Goal: Information Seeking & Learning: Learn about a topic

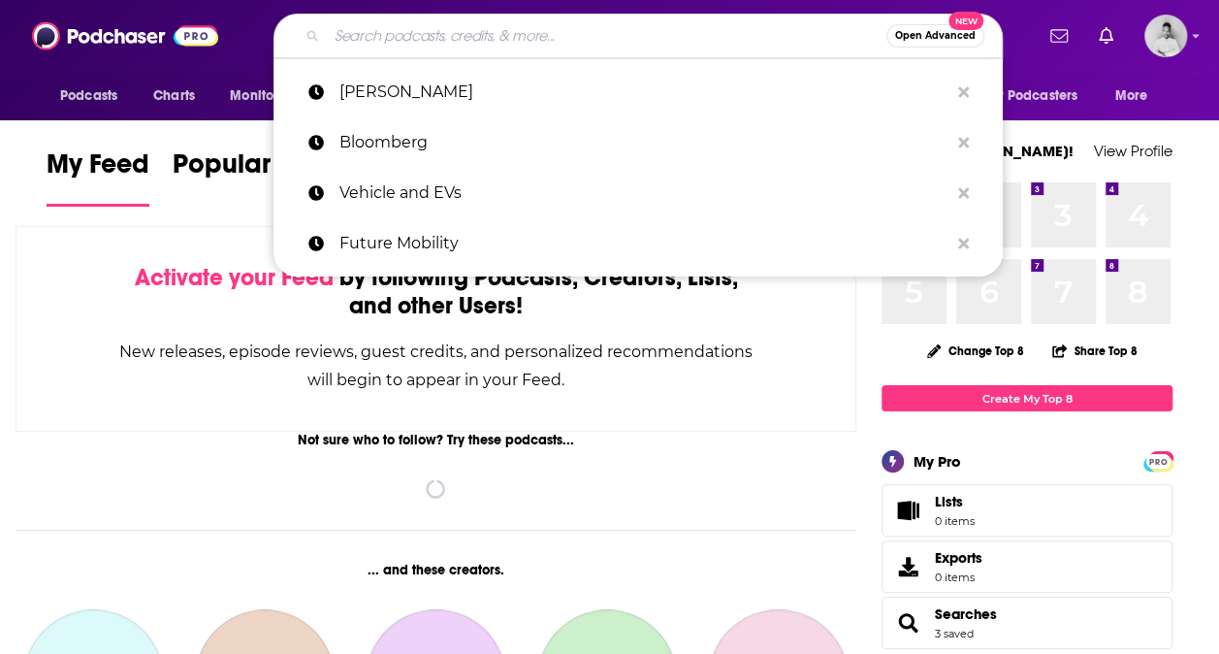
click at [582, 43] on input "Search podcasts, credits, & more..." at bounding box center [607, 35] width 560 height 31
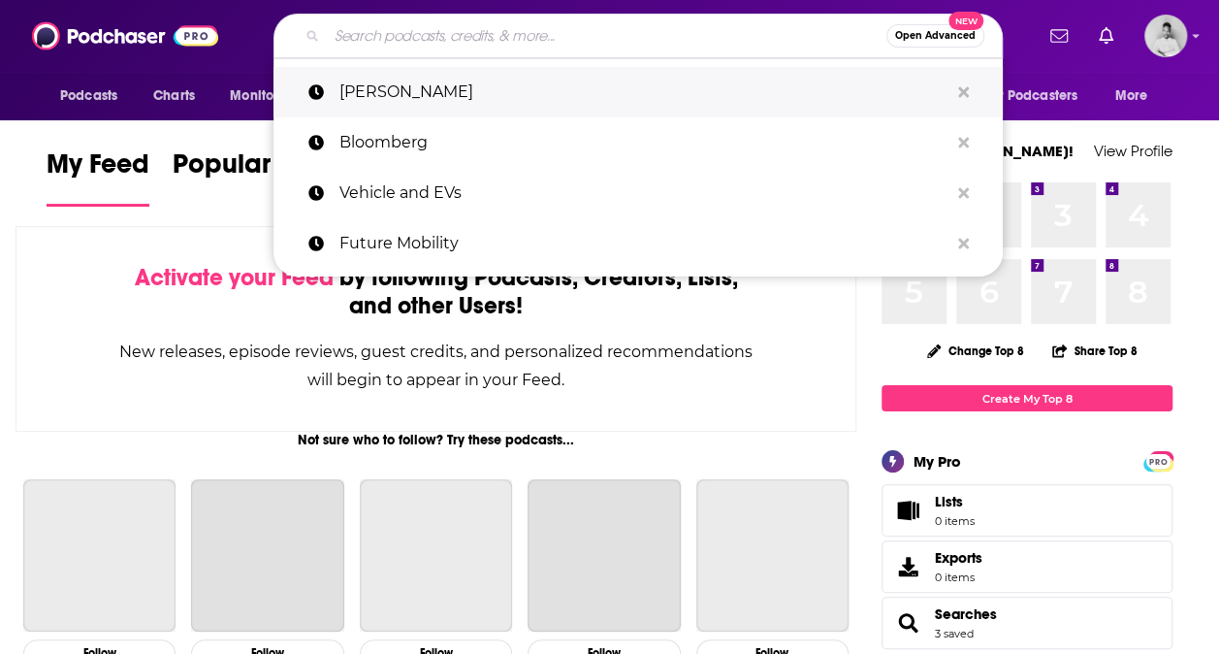
click at [427, 93] on p "Vicki Hollub" at bounding box center [643, 92] width 609 height 50
type input "Vicki Hollub"
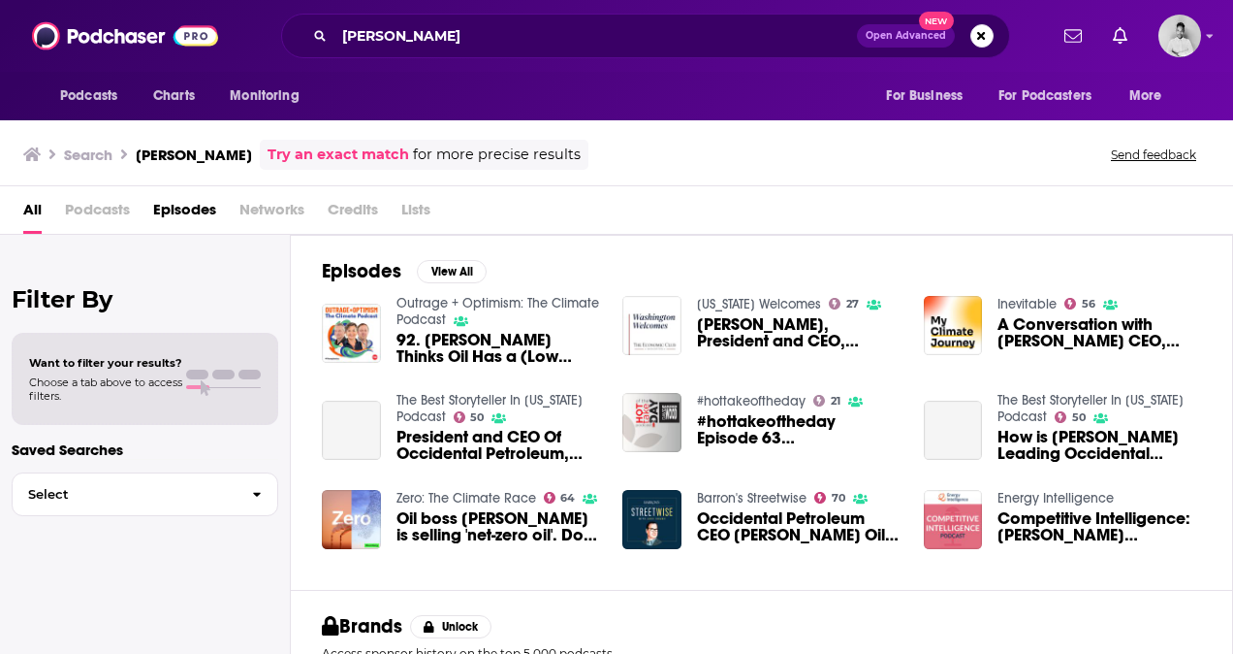
click at [533, 365] on div "92. Vicki Hollub Thinks Oil Has a (Low Carbon) Future" at bounding box center [499, 351] width 204 height 39
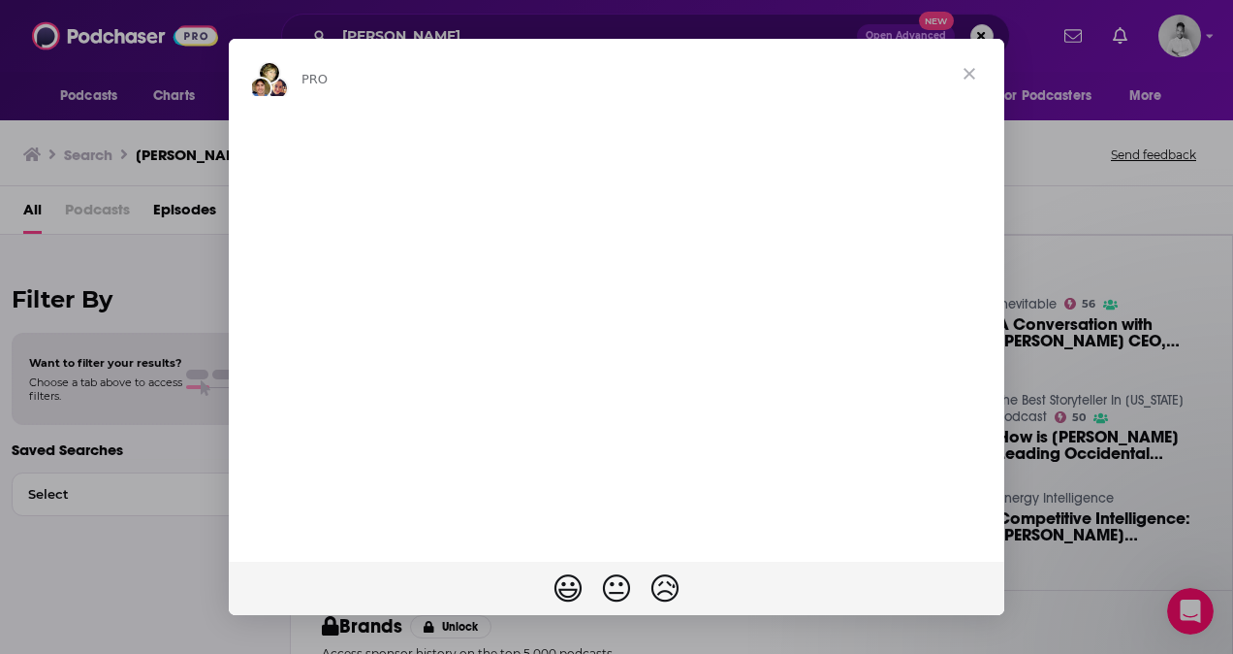
click at [968, 77] on span "Close" at bounding box center [970, 74] width 70 height 70
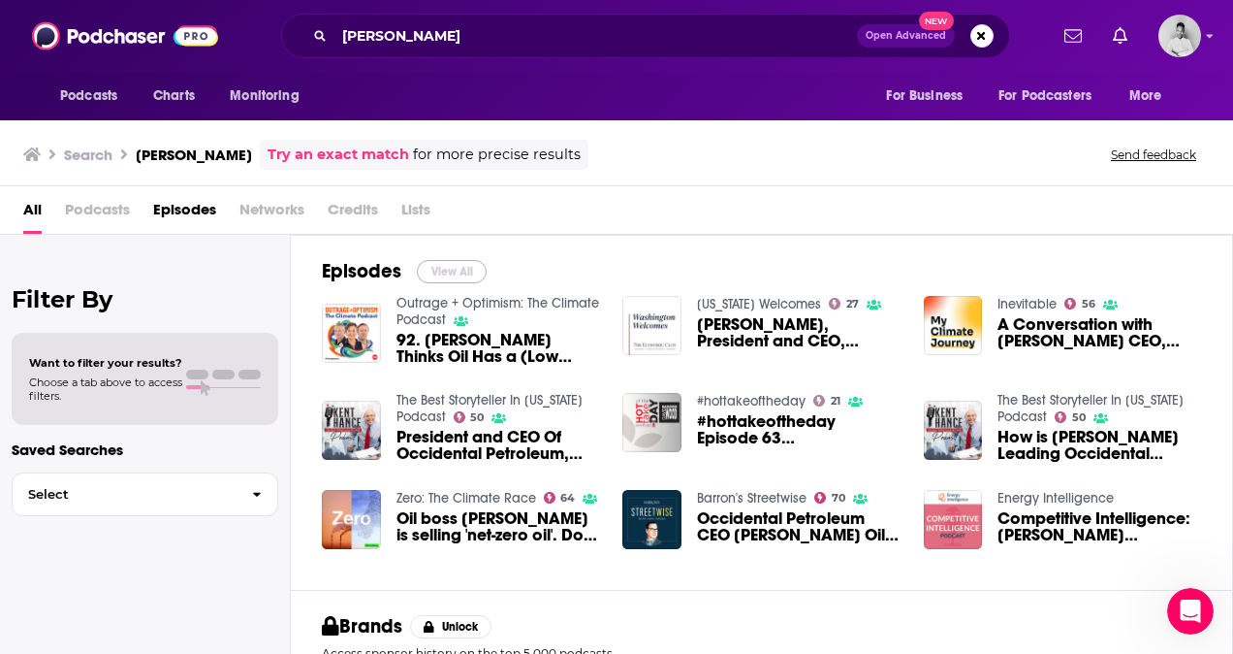
click at [456, 271] on button "View All" at bounding box center [452, 271] width 70 height 23
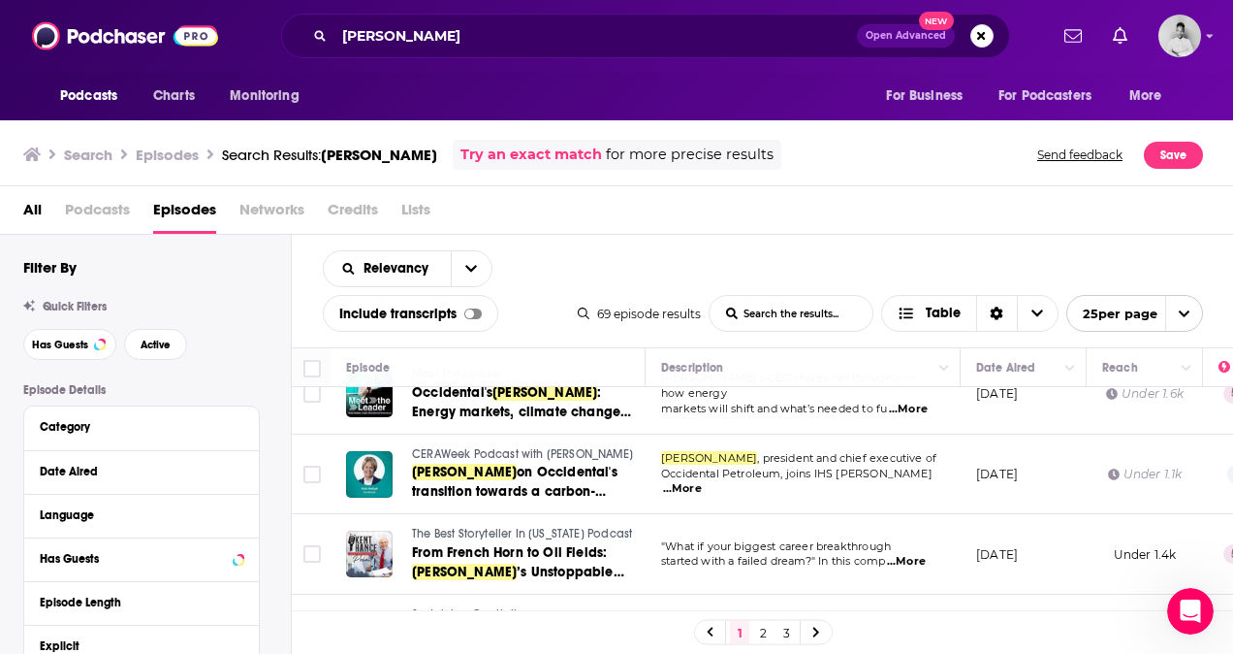
scroll to position [1420, 0]
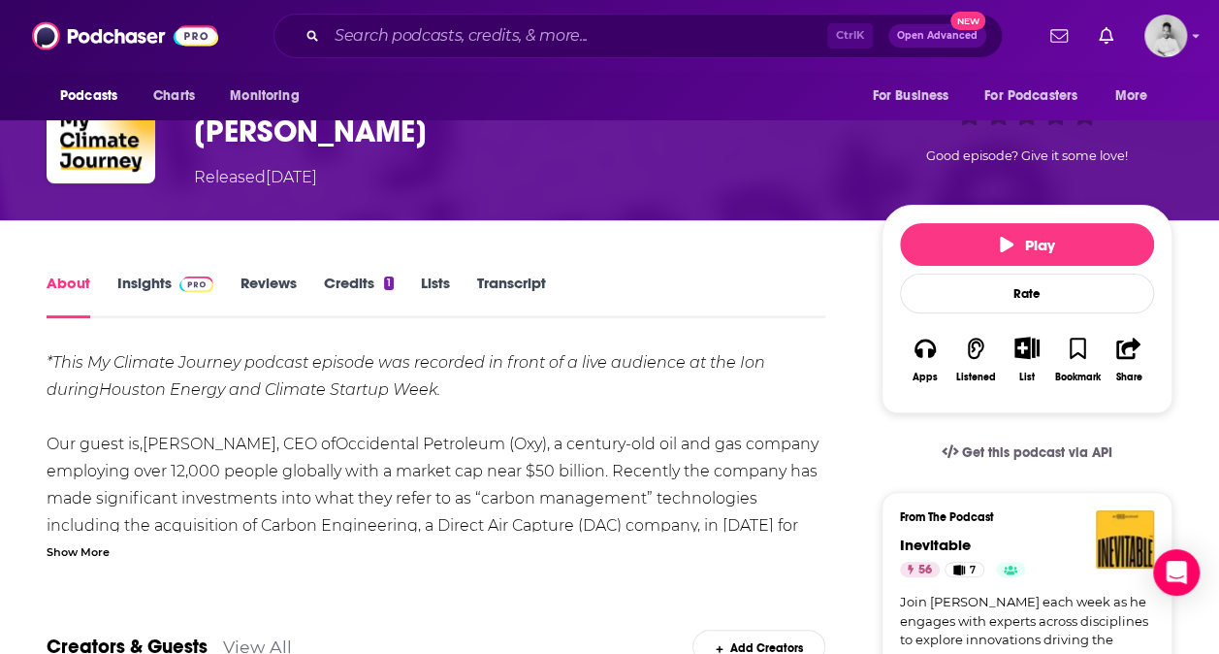
scroll to position [157, 0]
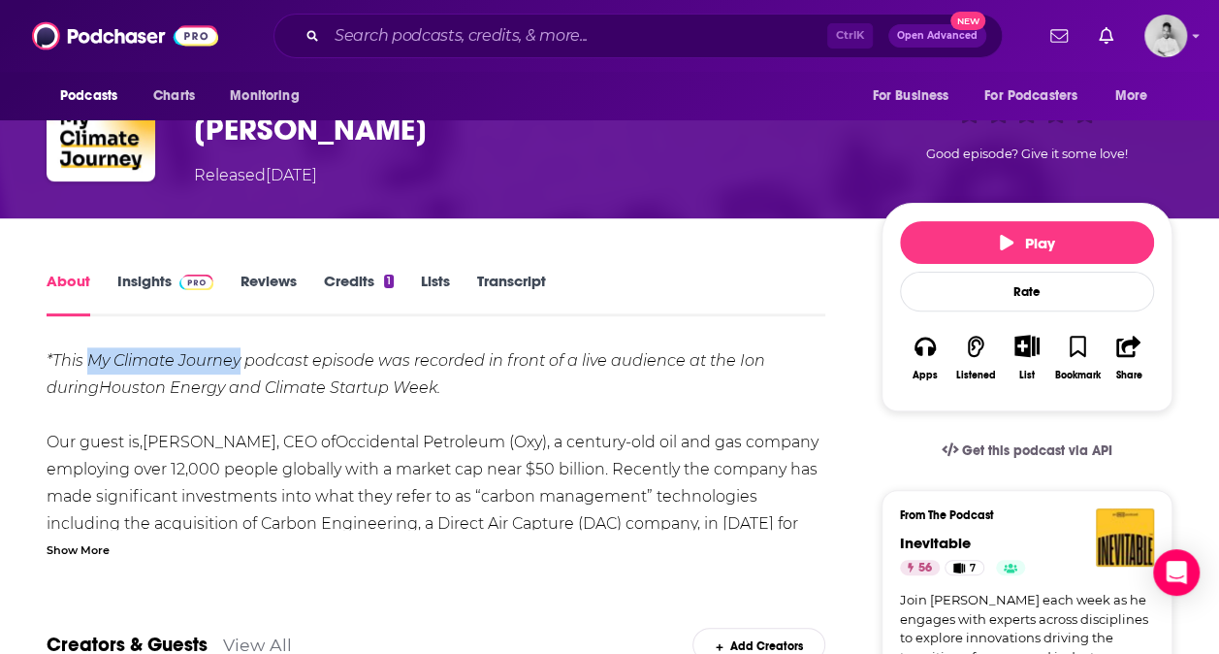
drag, startPoint x: 86, startPoint y: 354, endPoint x: 241, endPoint y: 354, distance: 155.2
click at [241, 354] on icon "*This My Climate Journey podcast episode was recorded in front of a live audien…" at bounding box center [406, 374] width 719 height 46
copy icon "My Climate Journey"
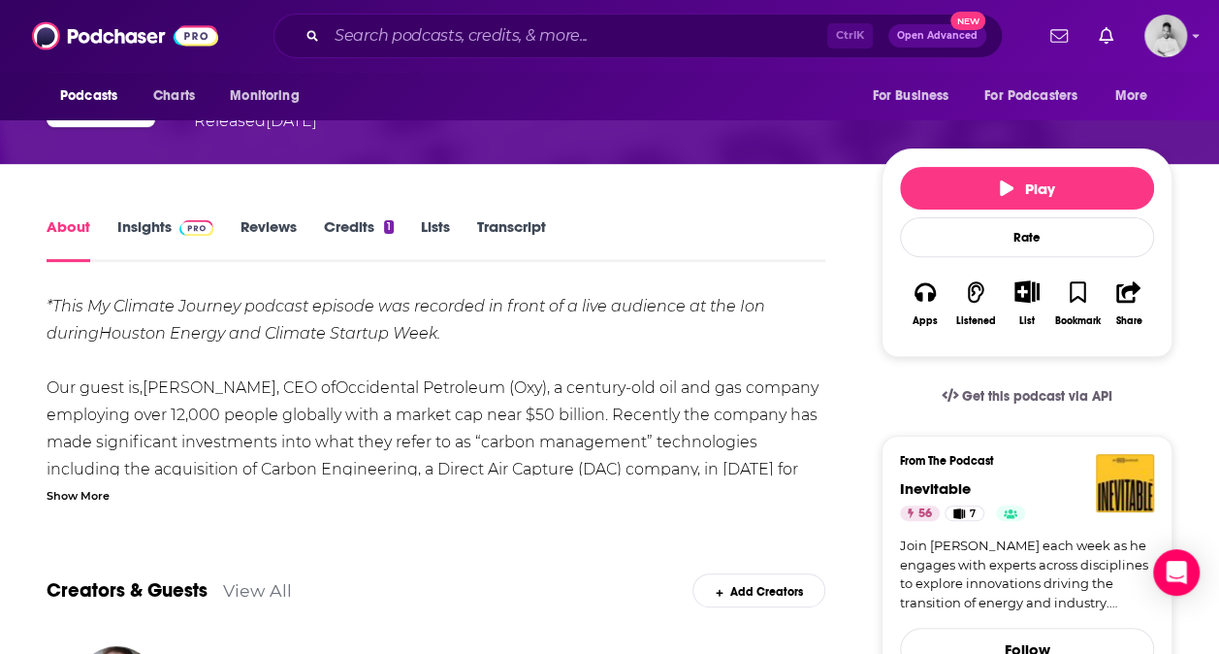
scroll to position [213, 0]
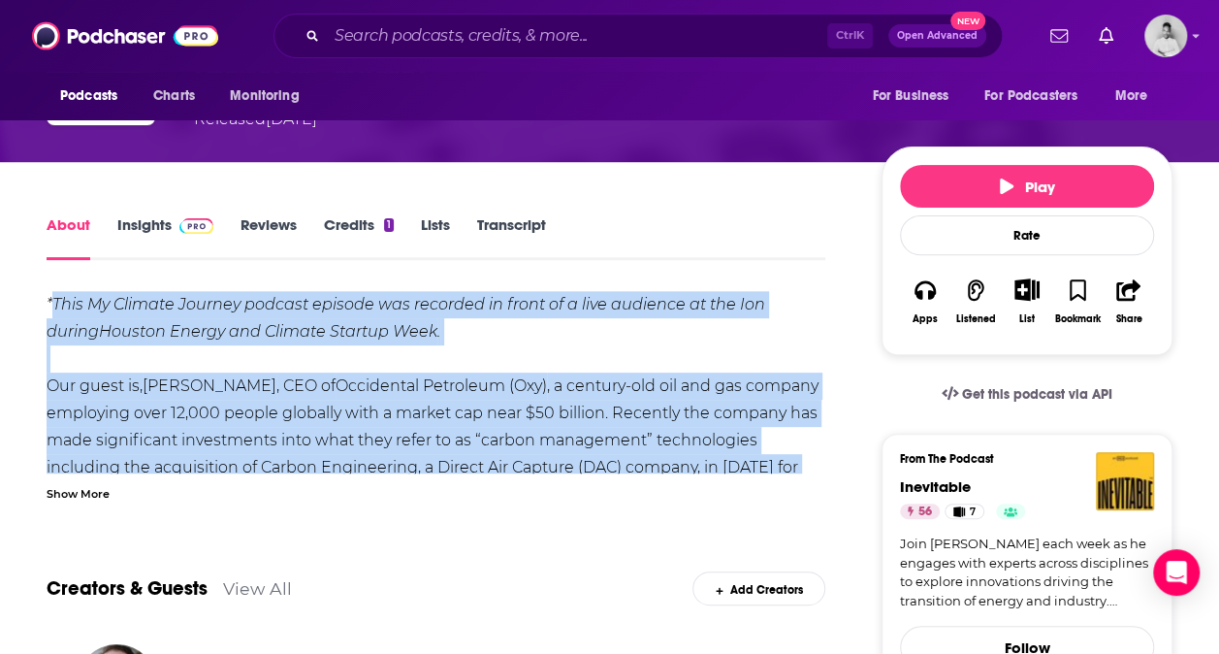
drag, startPoint x: 54, startPoint y: 296, endPoint x: 843, endPoint y: 462, distance: 805.6
copy div "This My Climate Journey podcast episode was recorded in front of a live audienc…"
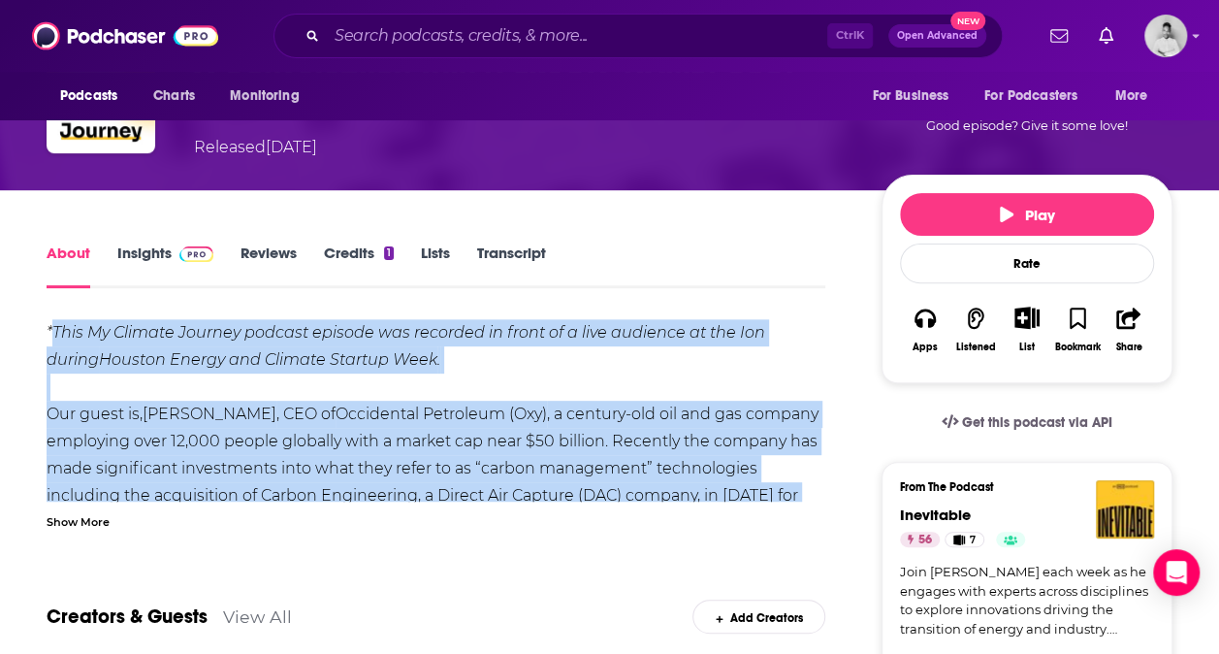
scroll to position [187, 0]
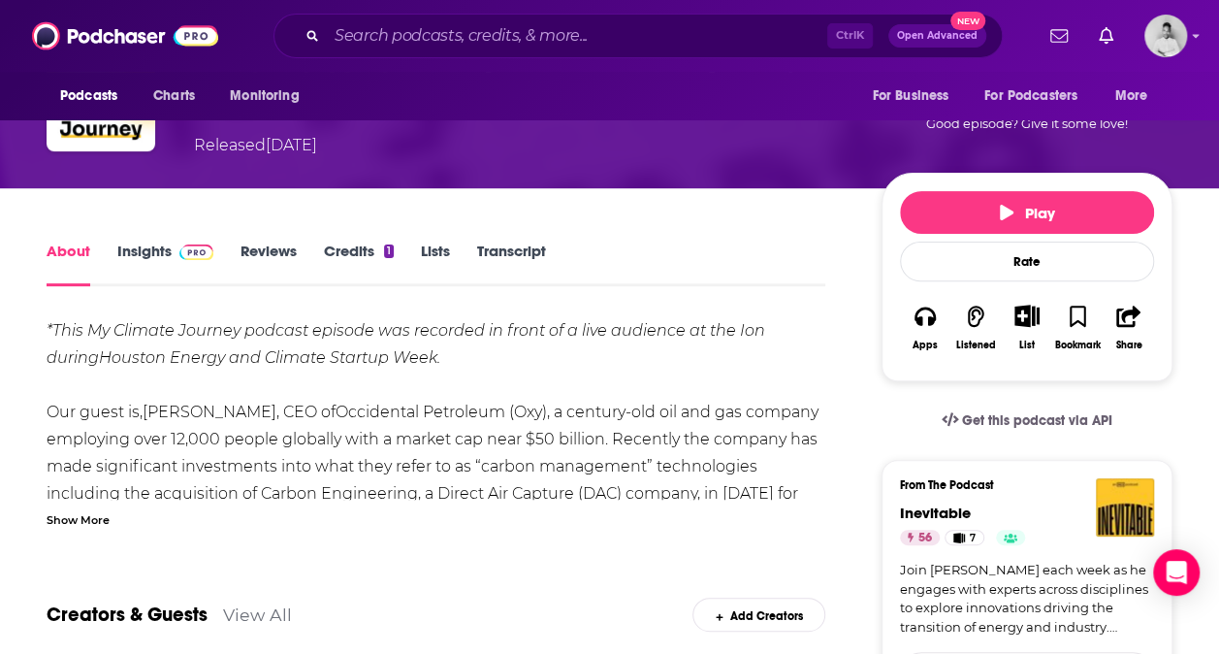
click at [93, 512] on div "Show More" at bounding box center [78, 518] width 63 height 18
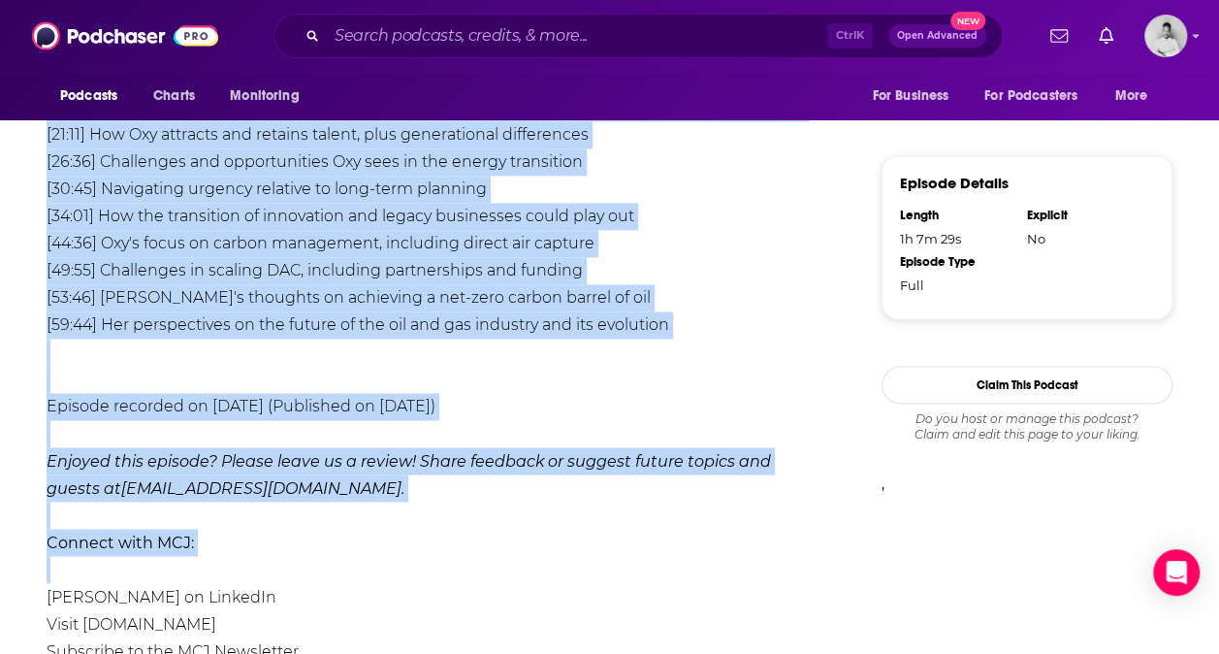
scroll to position [1687, 0]
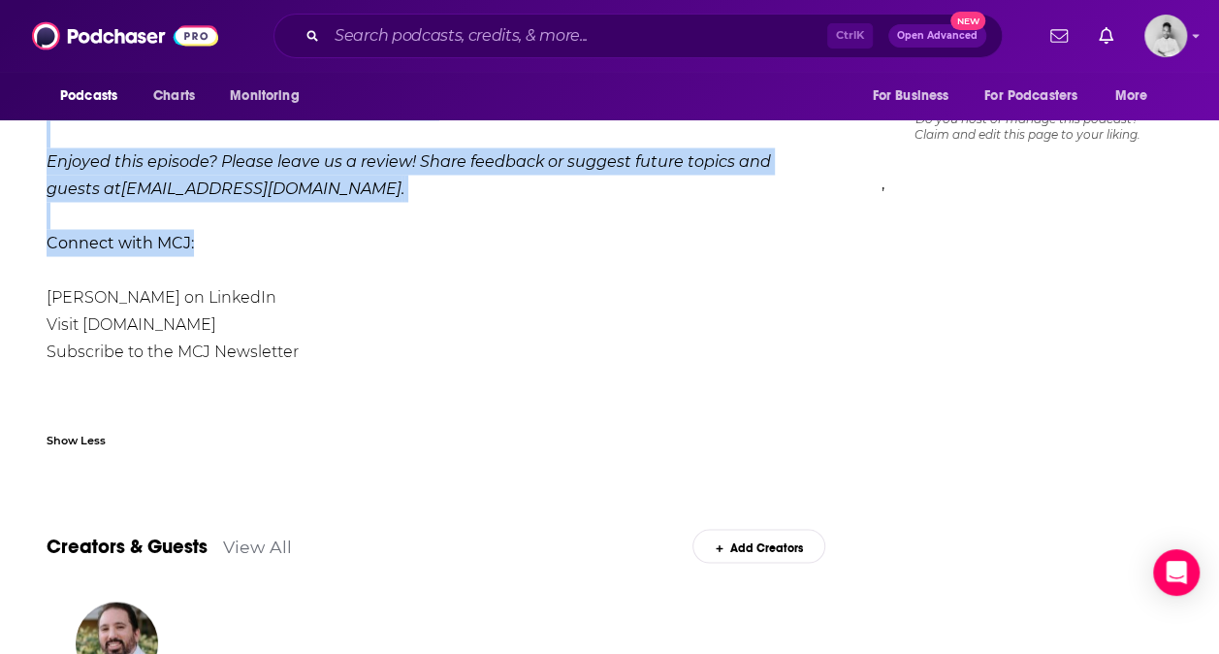
drag, startPoint x: 48, startPoint y: 287, endPoint x: 643, endPoint y: 198, distance: 602.1
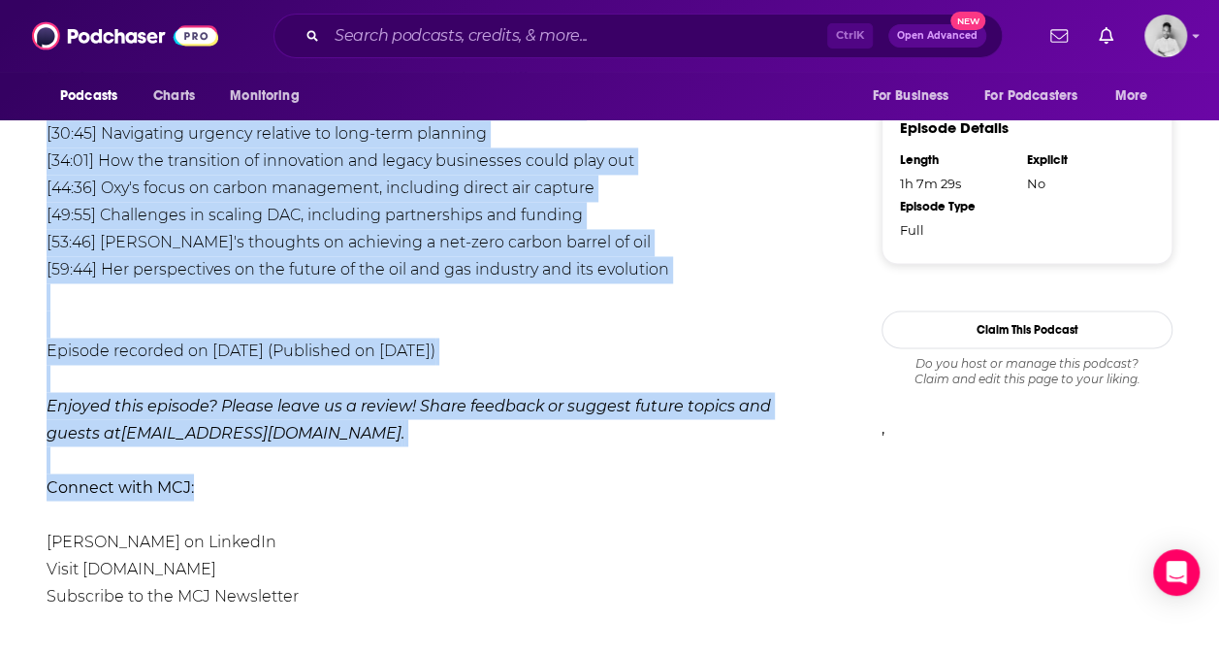
scroll to position [1429, 0]
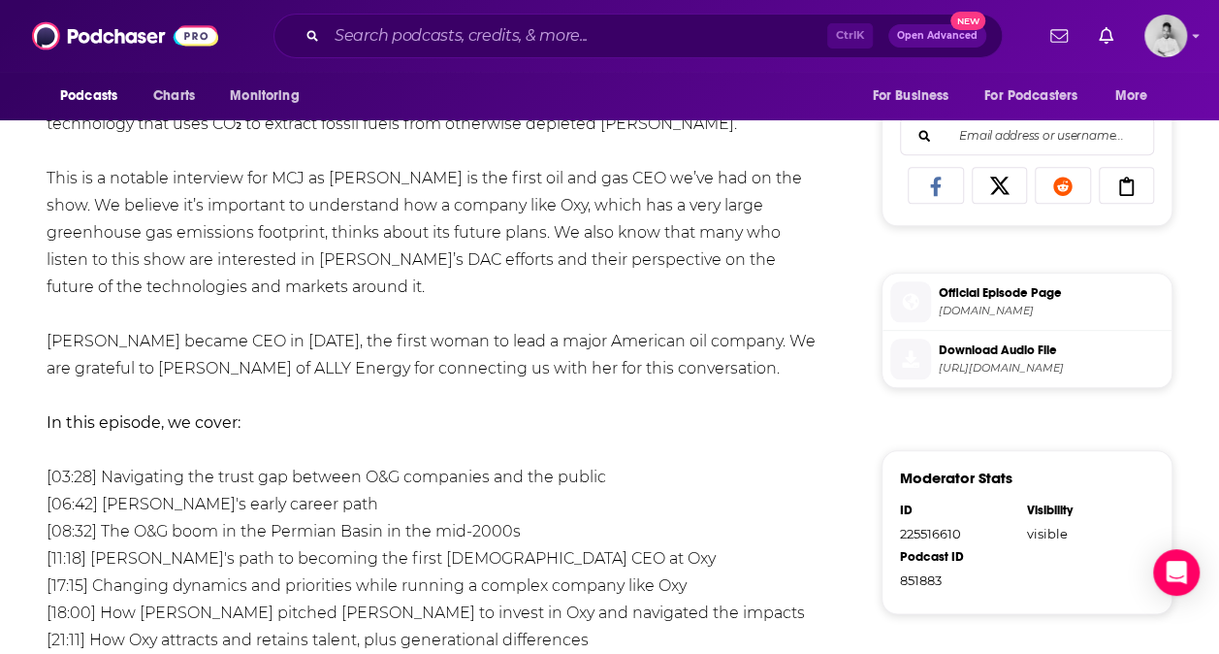
scroll to position [882, 0]
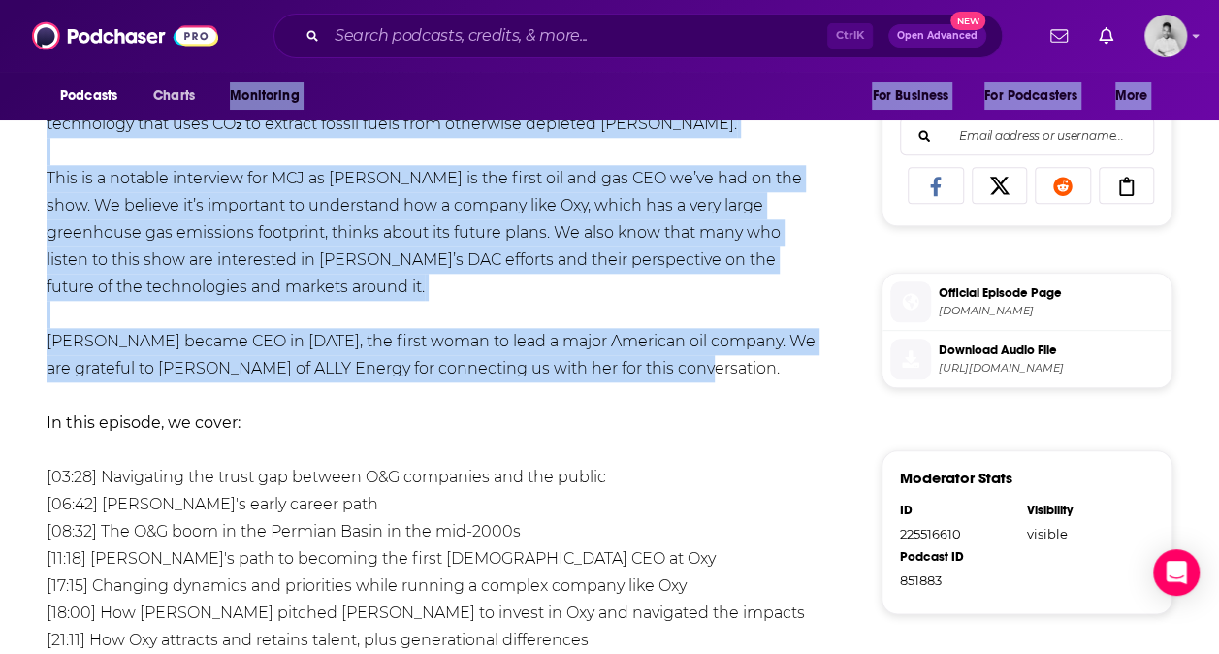
drag, startPoint x: 663, startPoint y: 338, endPoint x: 213, endPoint y: 110, distance: 504.8
click at [213, 110] on div "Podcasts Charts Monitoring Ctrl K Open Advanced New For Business For Podcasters…" at bounding box center [609, 492] width 1219 height 2748
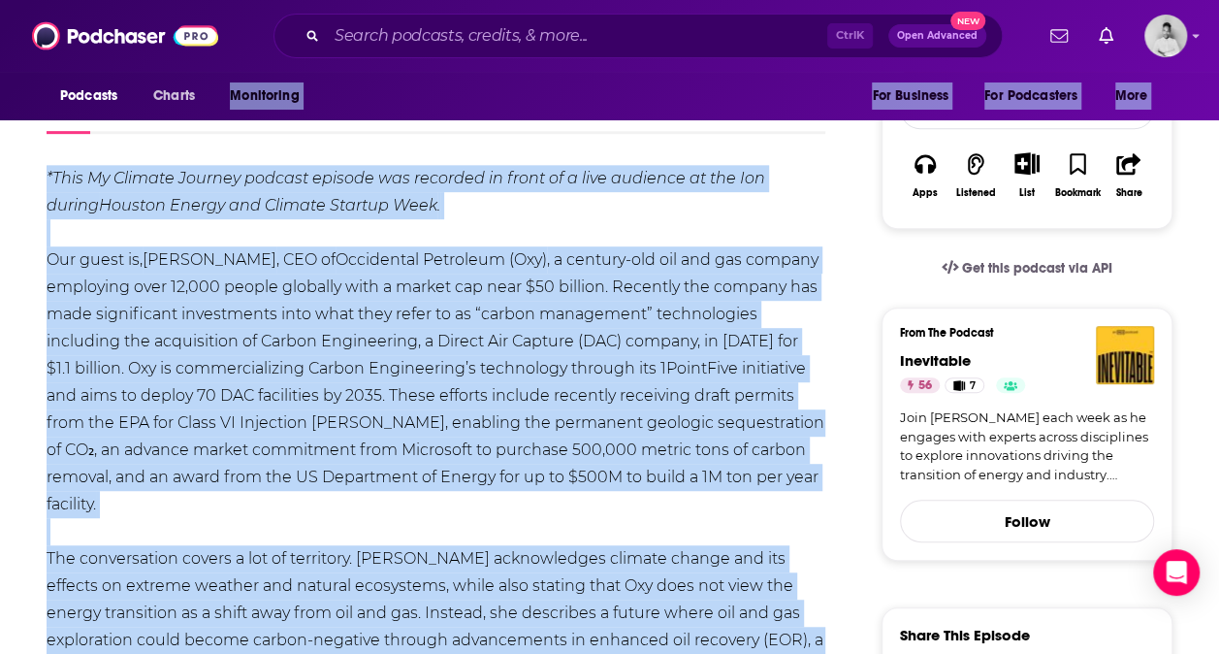
scroll to position [341, 0]
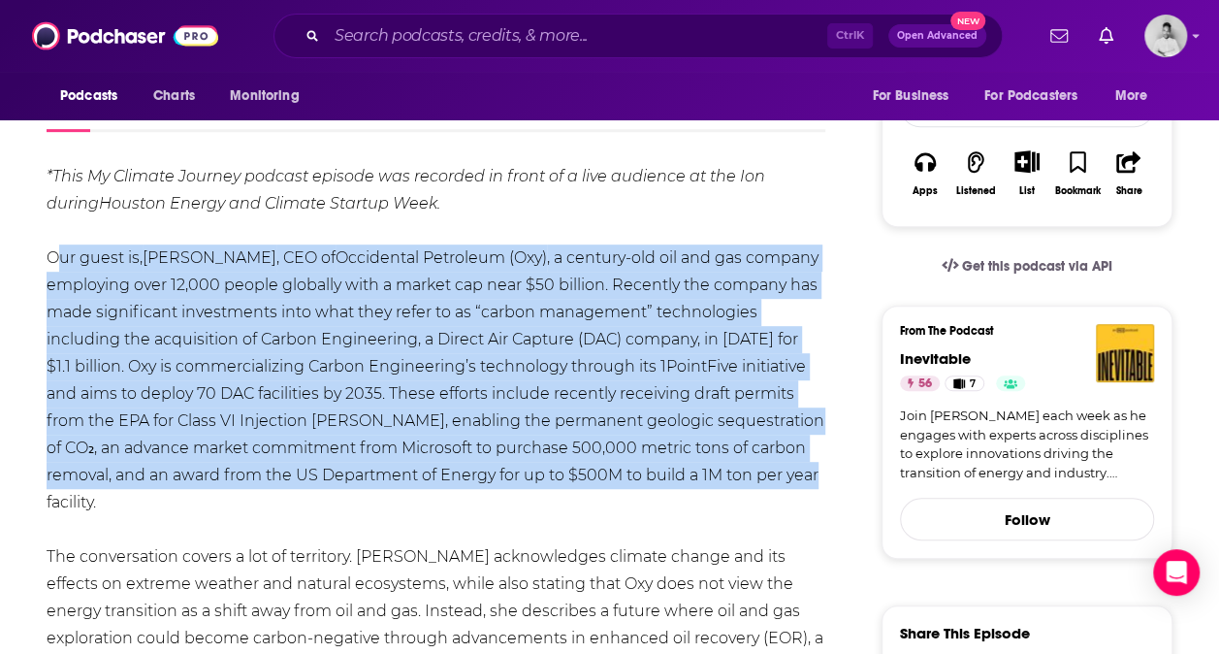
drag, startPoint x: 46, startPoint y: 248, endPoint x: 815, endPoint y: 468, distance: 799.9
copy div "Our guest is, Vicki Hollub , CEO of Occidental Petroleum (Oxy) , a century-old …"
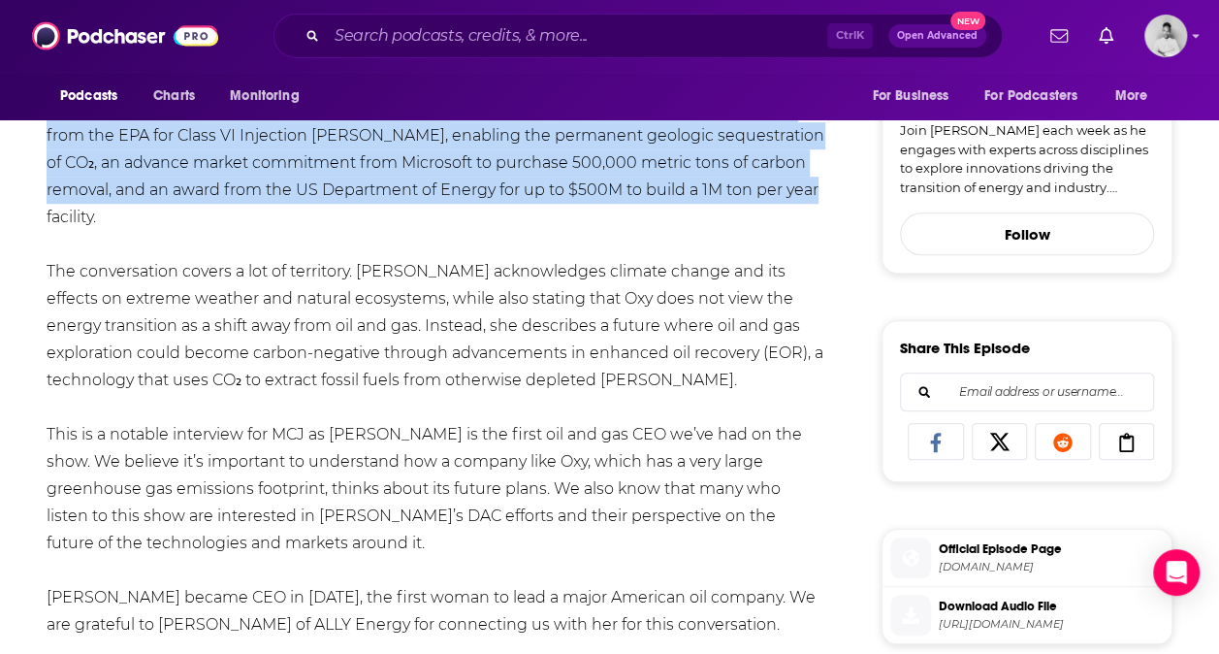
scroll to position [626, 0]
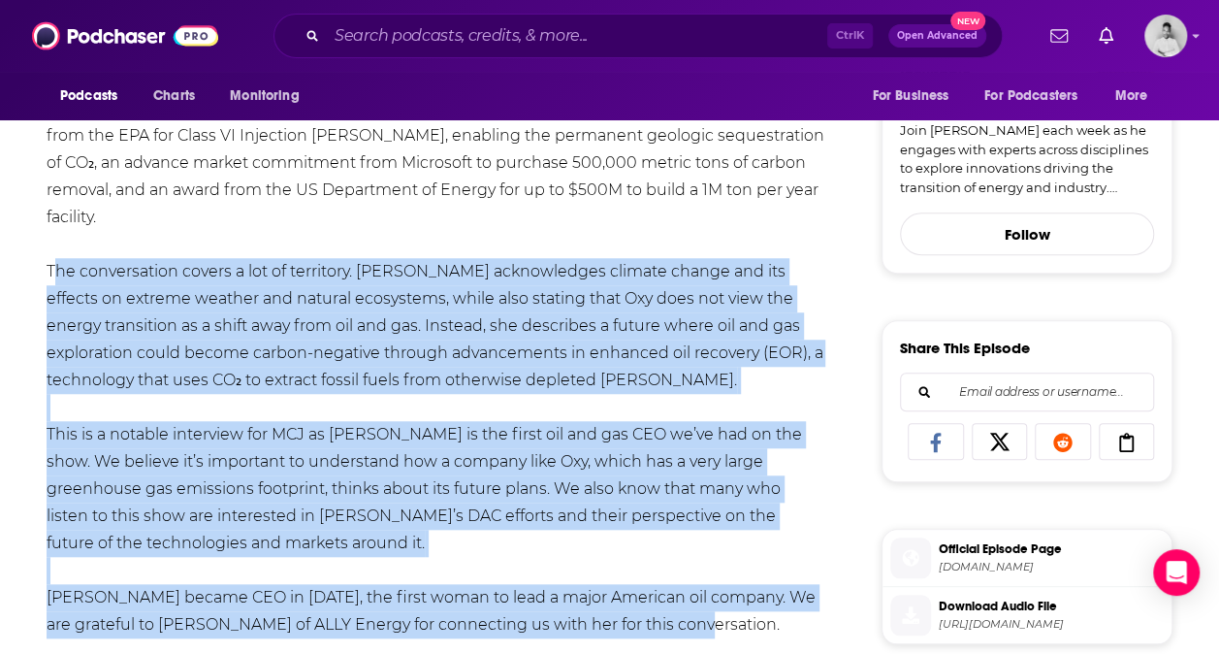
drag, startPoint x: 49, startPoint y: 236, endPoint x: 654, endPoint y: 594, distance: 702.6
copy div "The conversation covers a lot of territory. Vicki acknowledges climate change a…"
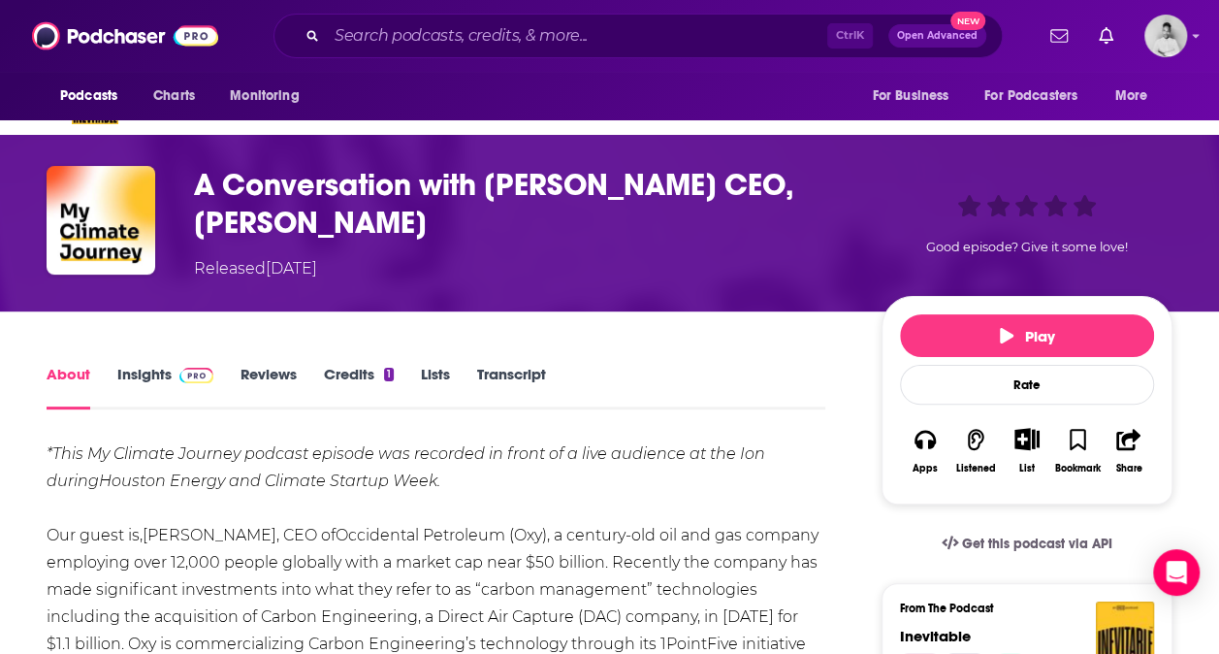
scroll to position [19, 0]
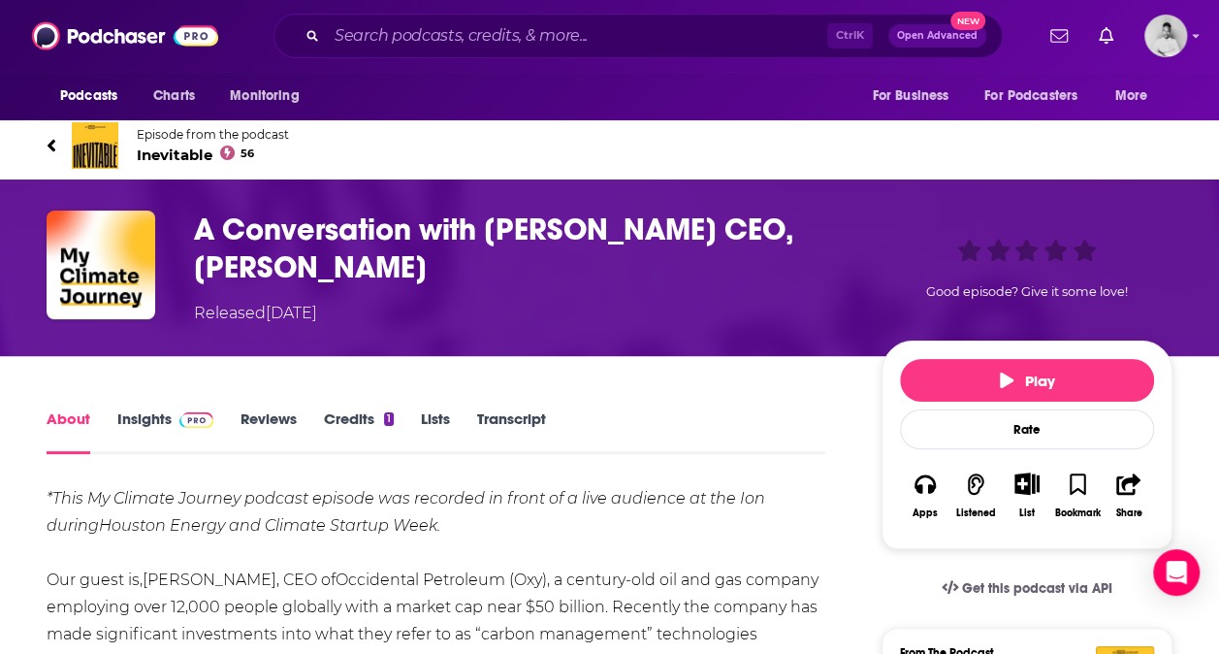
click at [140, 411] on link "Insights" at bounding box center [165, 431] width 96 height 45
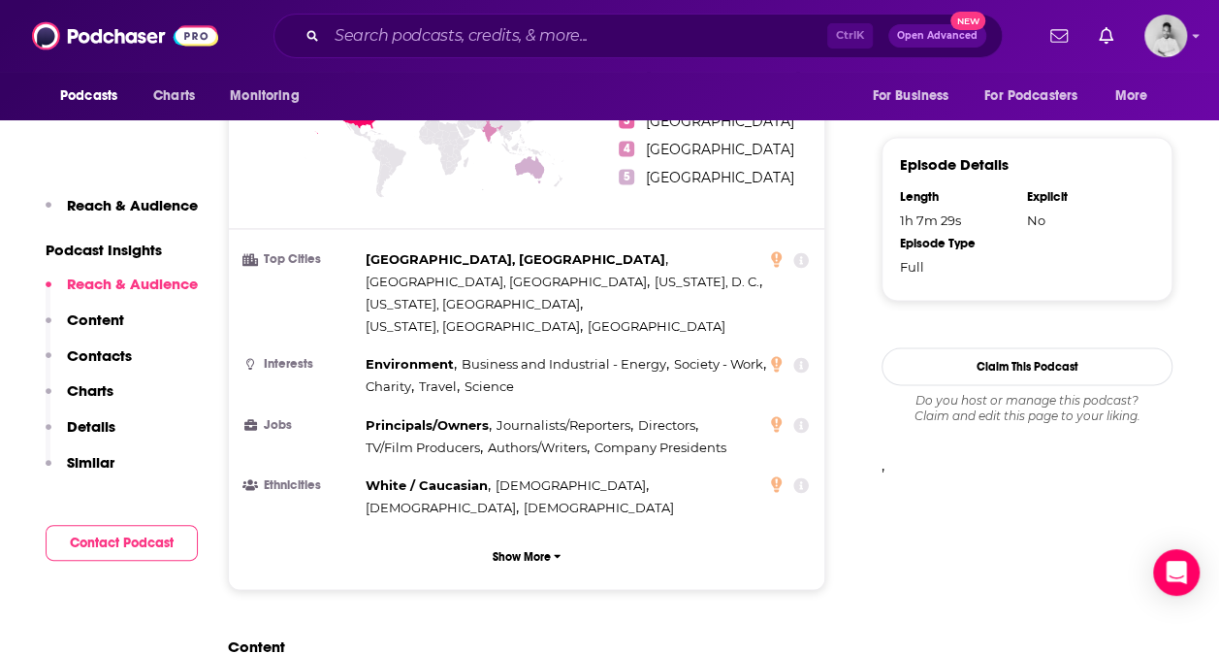
scroll to position [1551, 0]
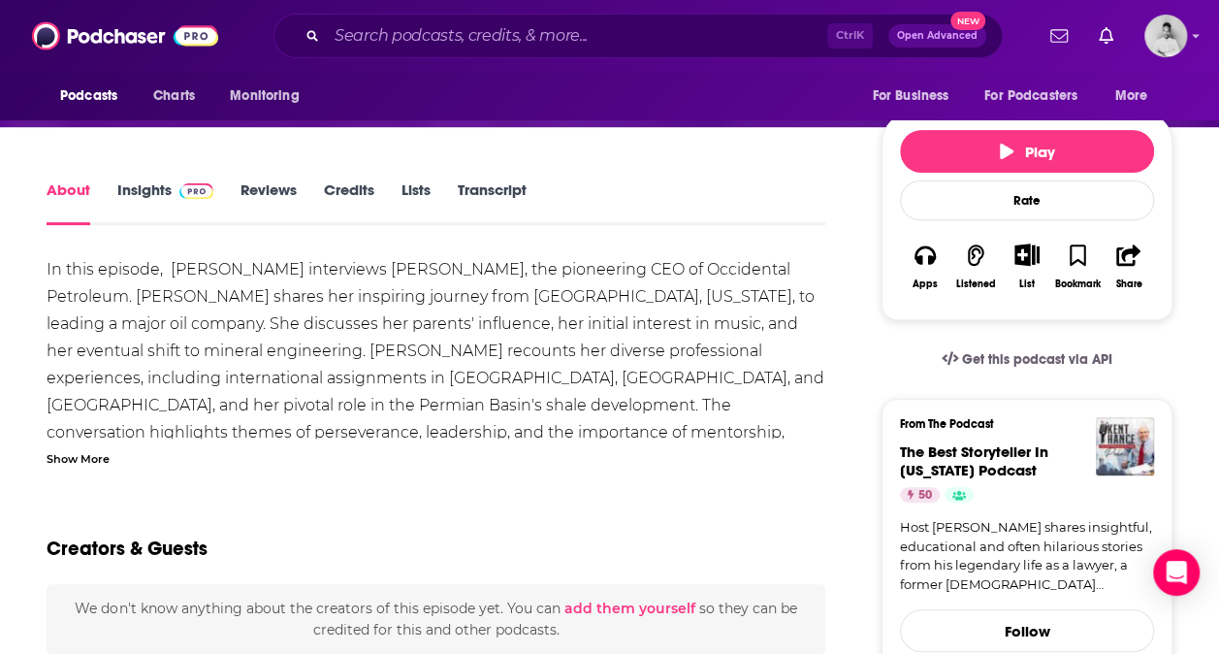
scroll to position [235, 0]
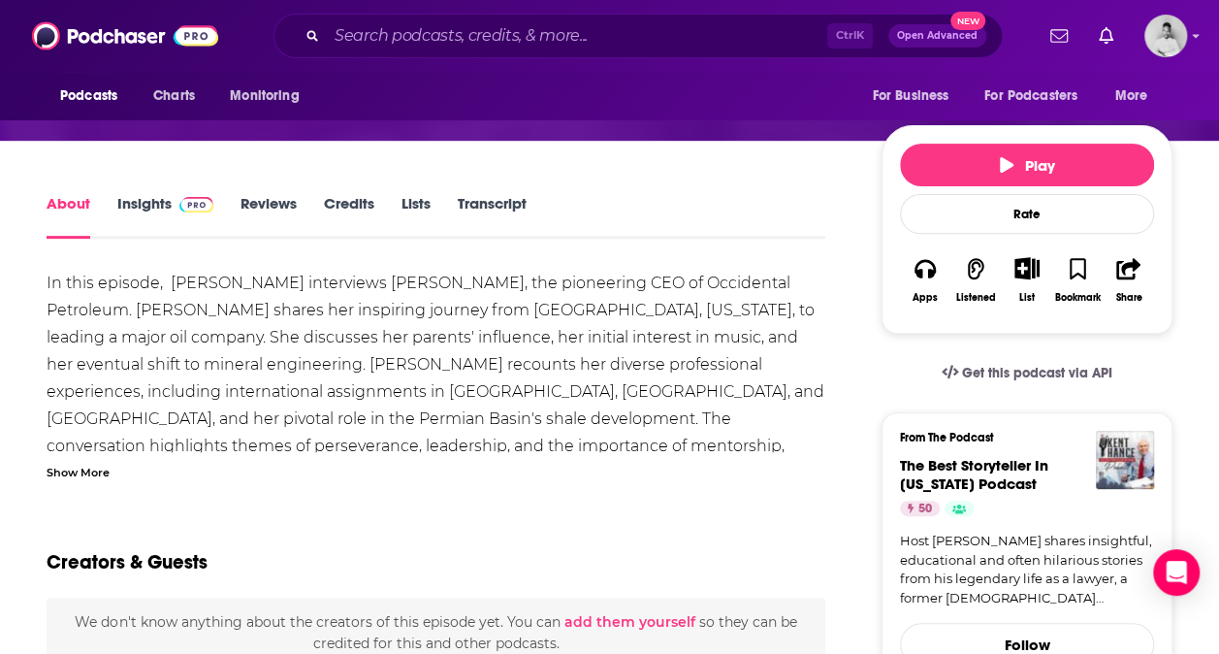
click at [157, 205] on link "Insights" at bounding box center [165, 216] width 96 height 45
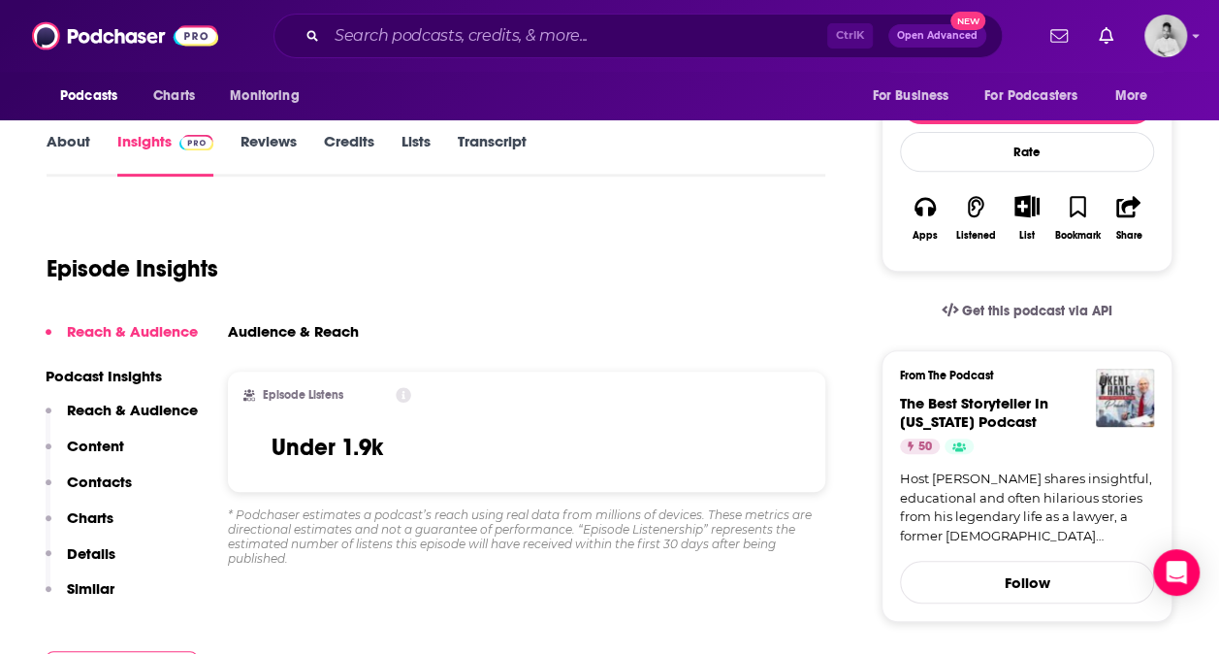
scroll to position [296, 0]
click at [77, 147] on link "About" at bounding box center [69, 155] width 44 height 45
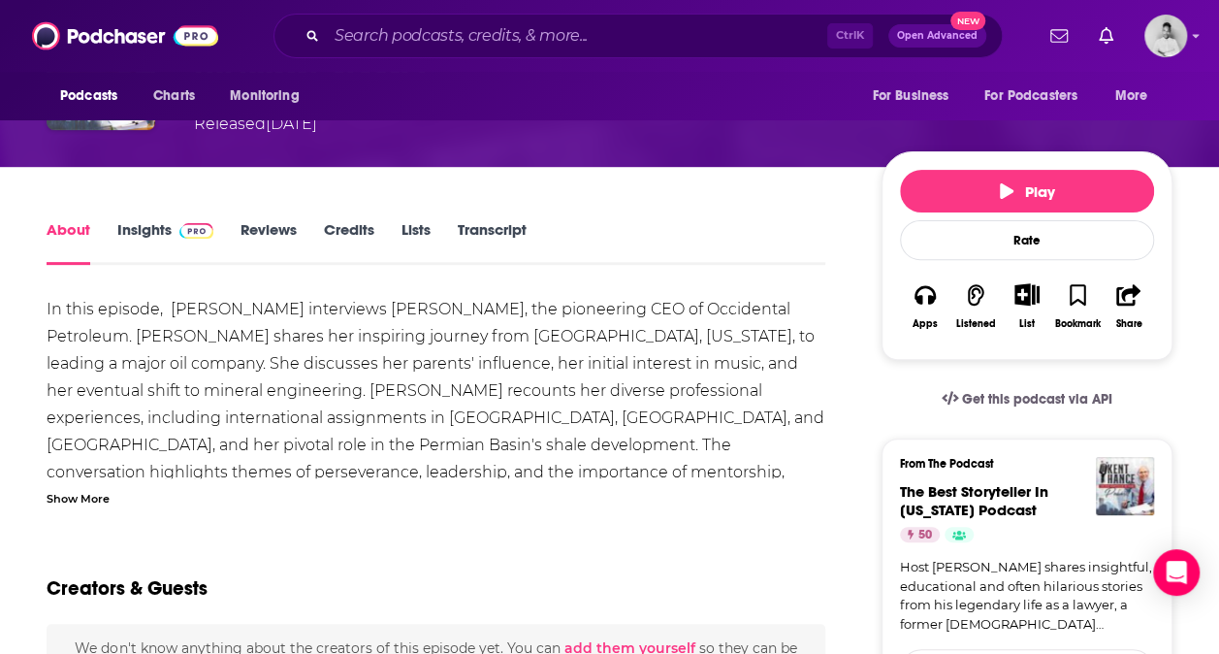
scroll to position [215, 0]
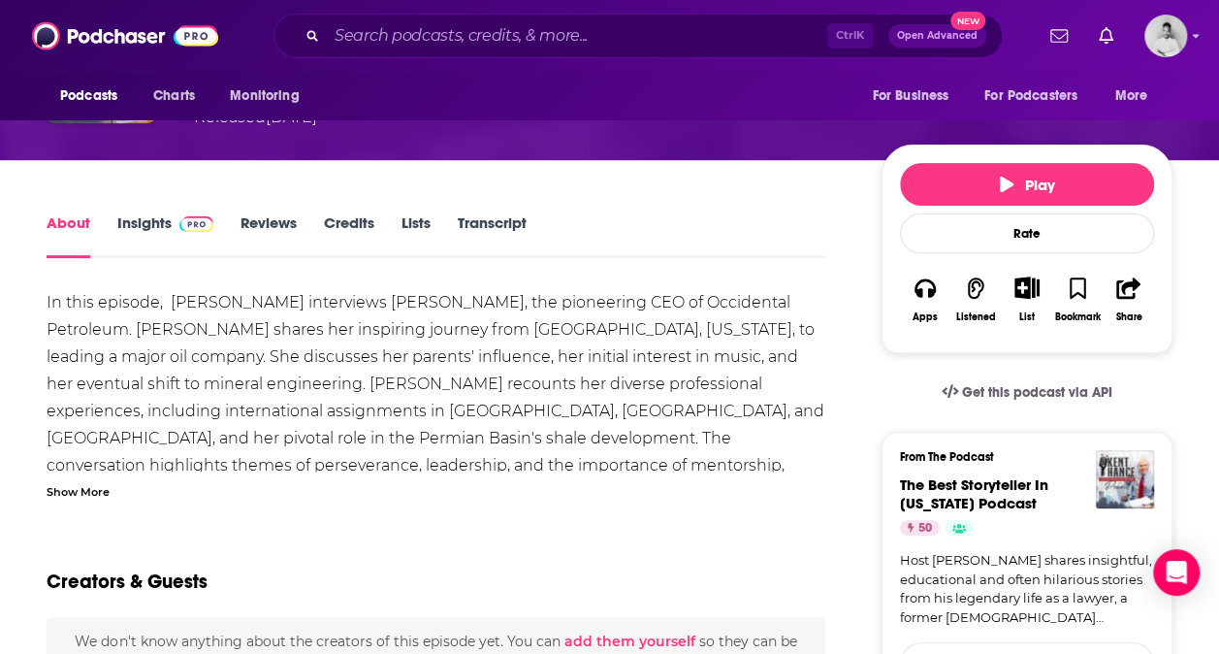
click at [89, 496] on div "Show More" at bounding box center [78, 490] width 63 height 18
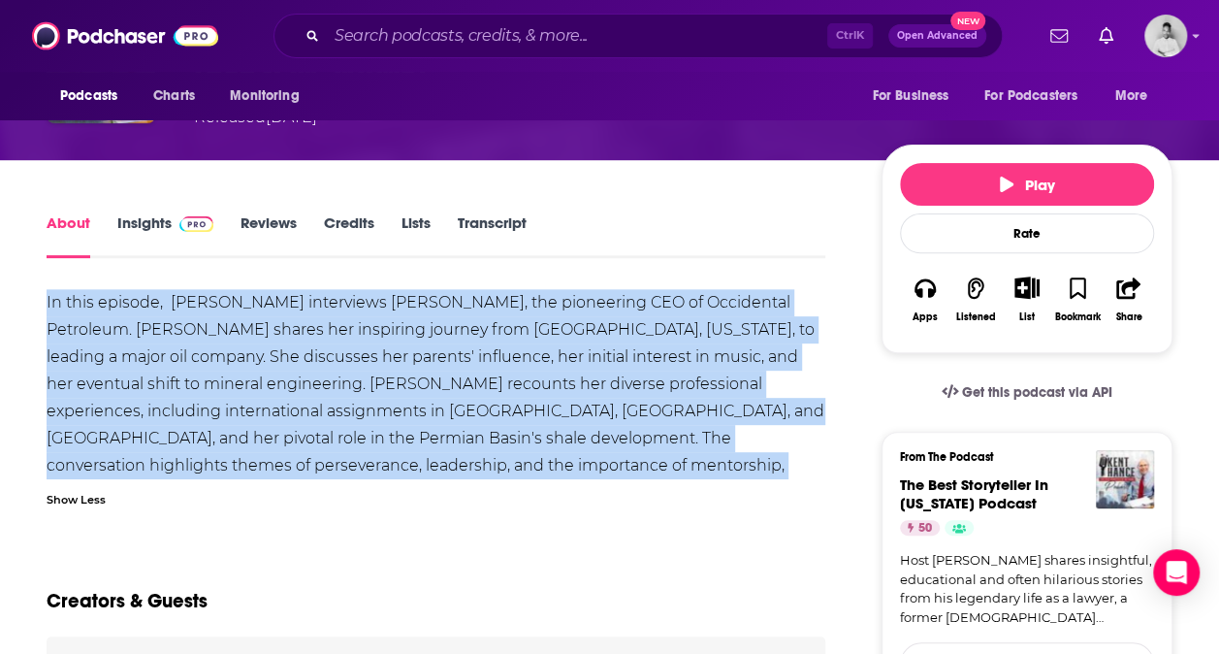
drag, startPoint x: 556, startPoint y: 469, endPoint x: -4, endPoint y: 312, distance: 581.2
click at [0, 312] on html "Podcasts Charts Monitoring Ctrl K Open Advanced New For Business For Podcasters…" at bounding box center [609, 112] width 1219 height 654
copy div "In this episode, Kent Hance interviews Vicki Hollub, the pioneering CEO of Occi…"
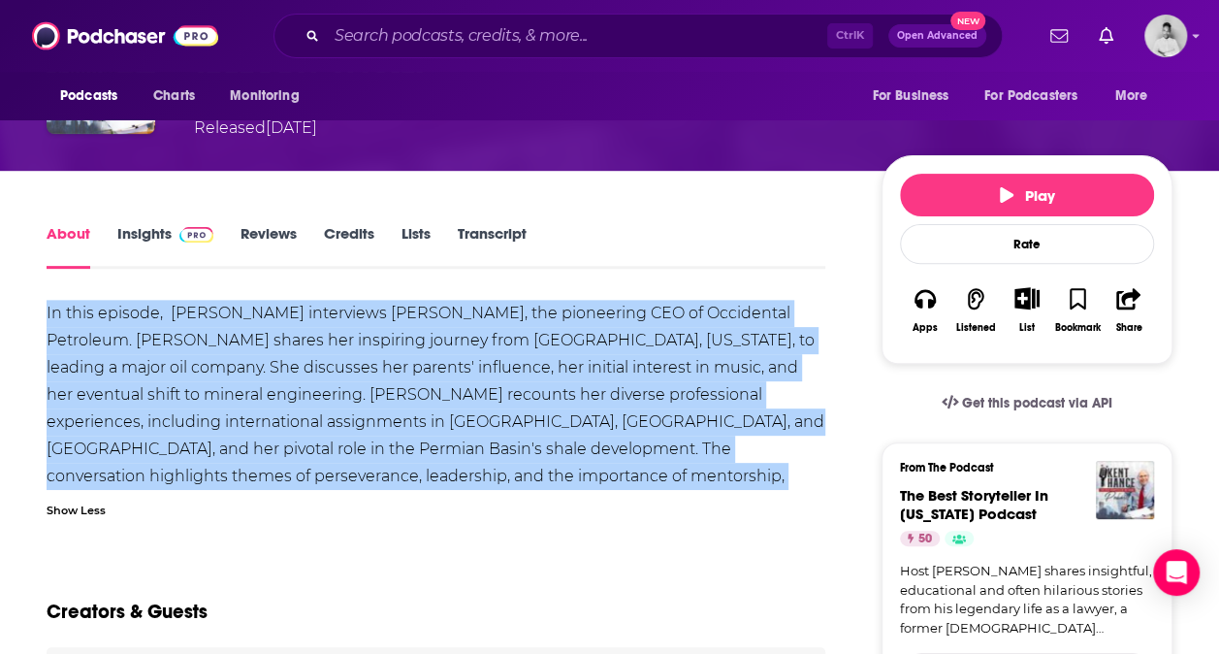
scroll to position [217, 0]
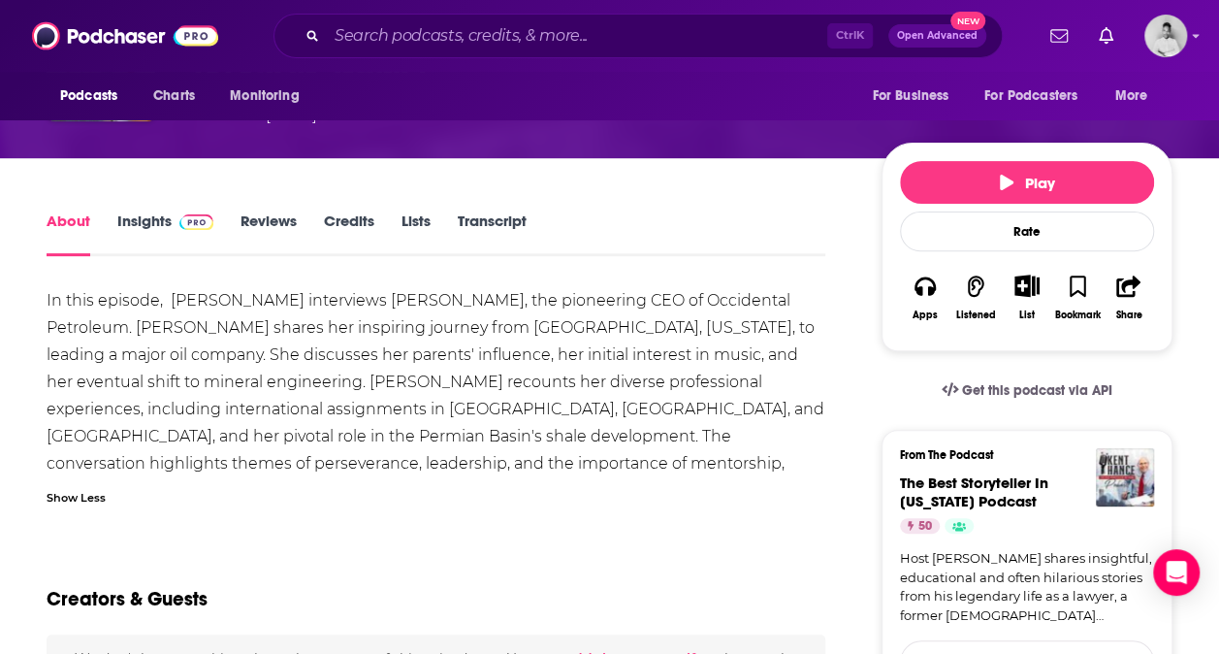
click at [287, 514] on div "In this episode, Kent Hance interviews Vicki Hollub, the pioneering CEO of Occi…" at bounding box center [436, 402] width 779 height 230
click at [159, 220] on link "Insights" at bounding box center [165, 233] width 96 height 45
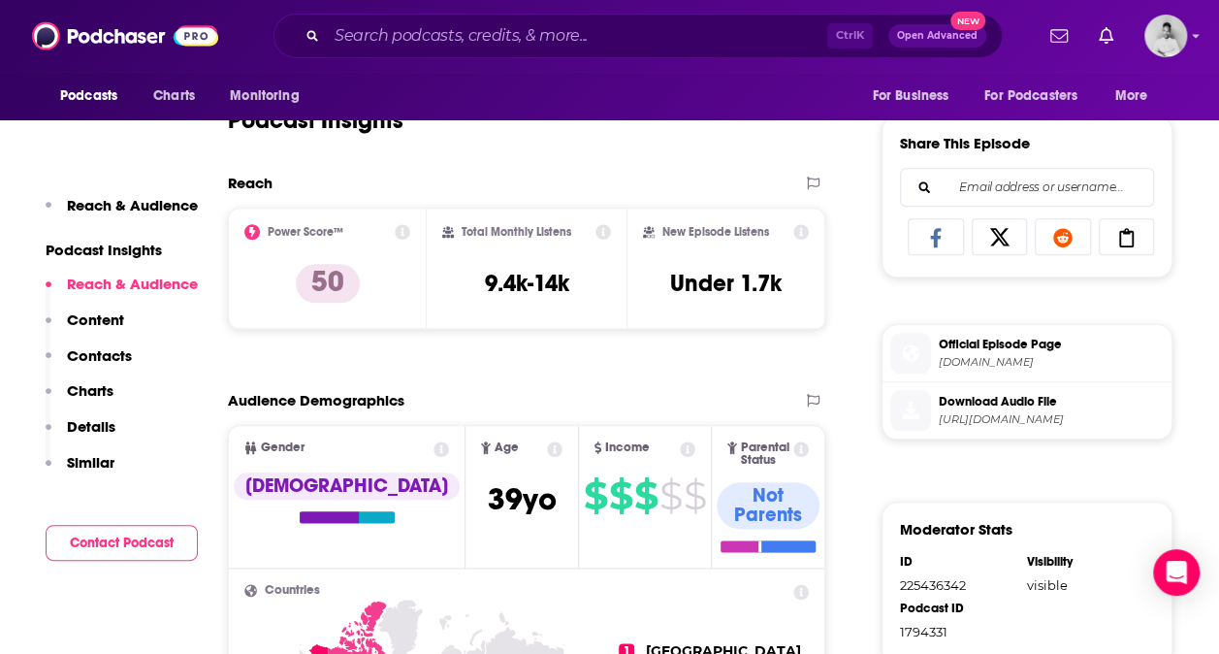
scroll to position [851, 0]
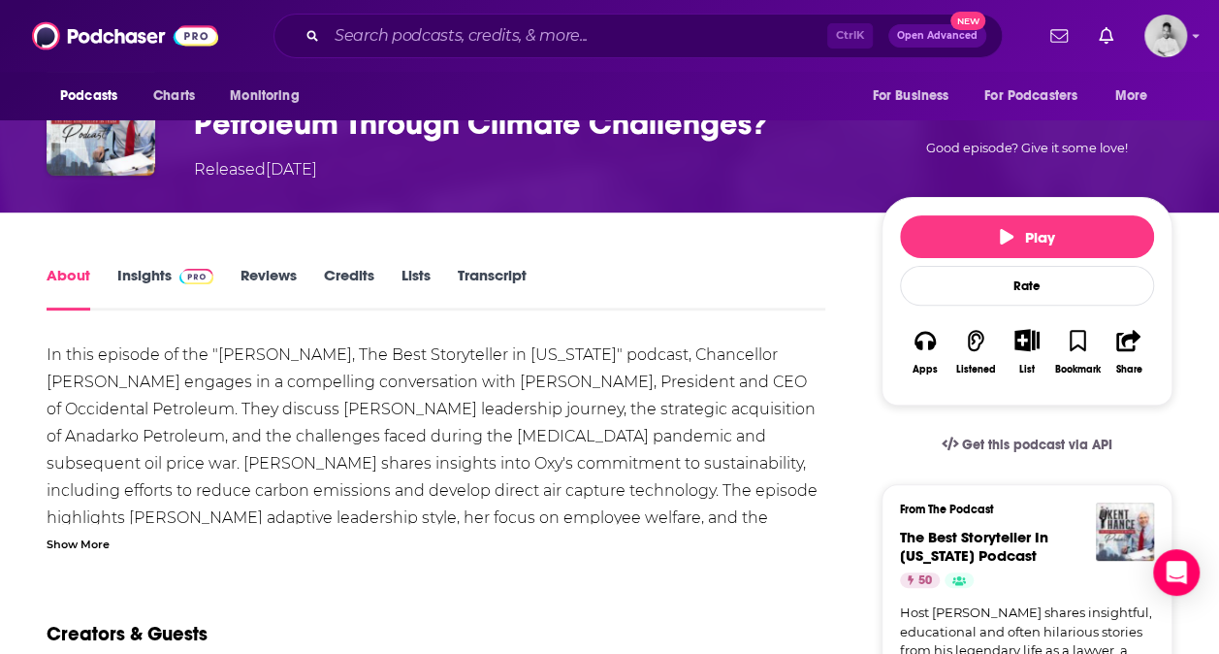
scroll to position [173, 0]
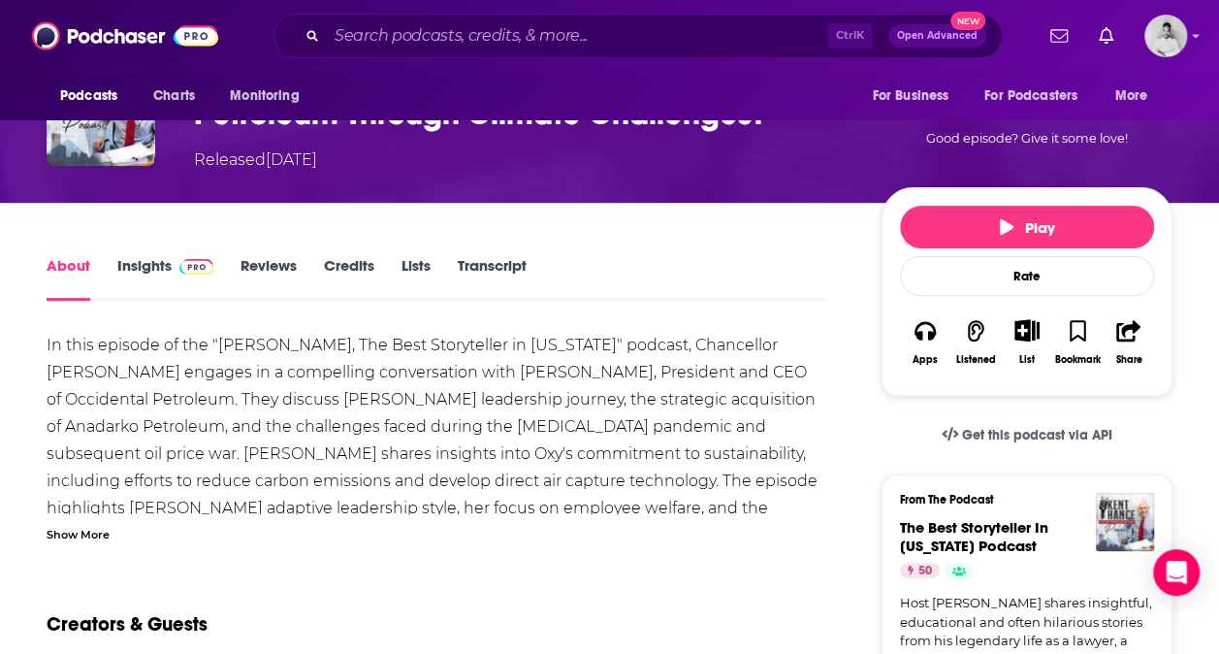
click at [102, 535] on div "Show More" at bounding box center [78, 533] width 63 height 18
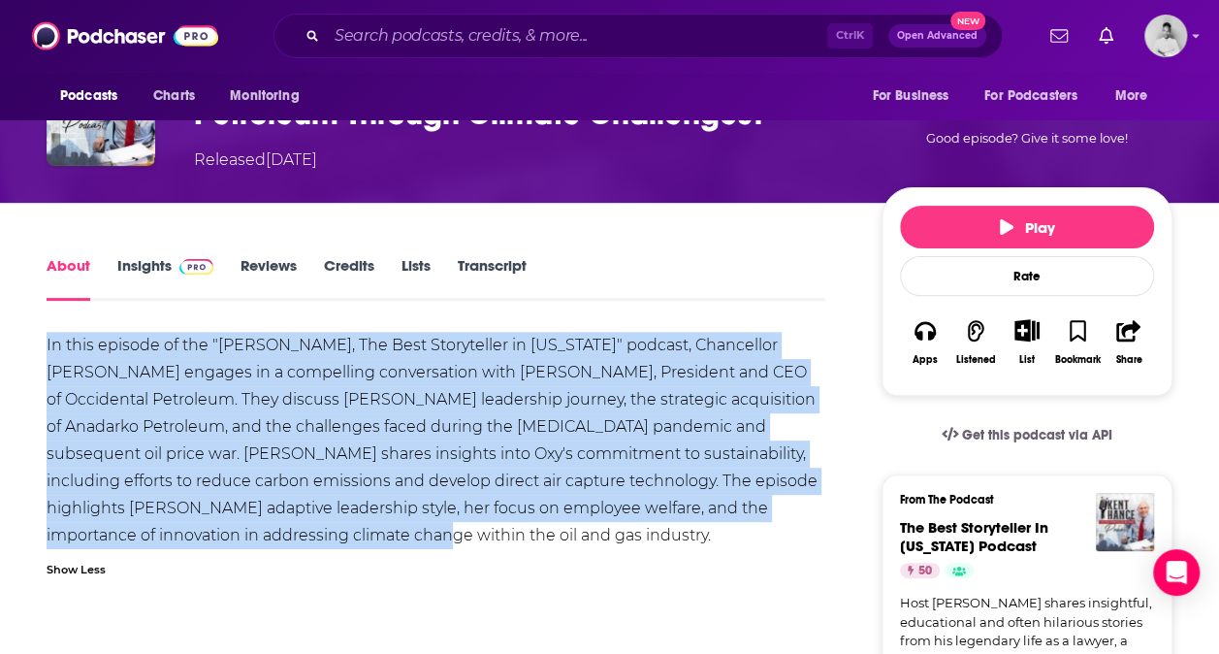
drag, startPoint x: 45, startPoint y: 352, endPoint x: 229, endPoint y: 546, distance: 267.5
copy div "In this episode of the "[PERSON_NAME], The Best Storyteller in [US_STATE]" podc…"
click at [539, 533] on div "In this episode of the "[PERSON_NAME], The Best Storyteller in [US_STATE]" podc…" at bounding box center [436, 440] width 779 height 217
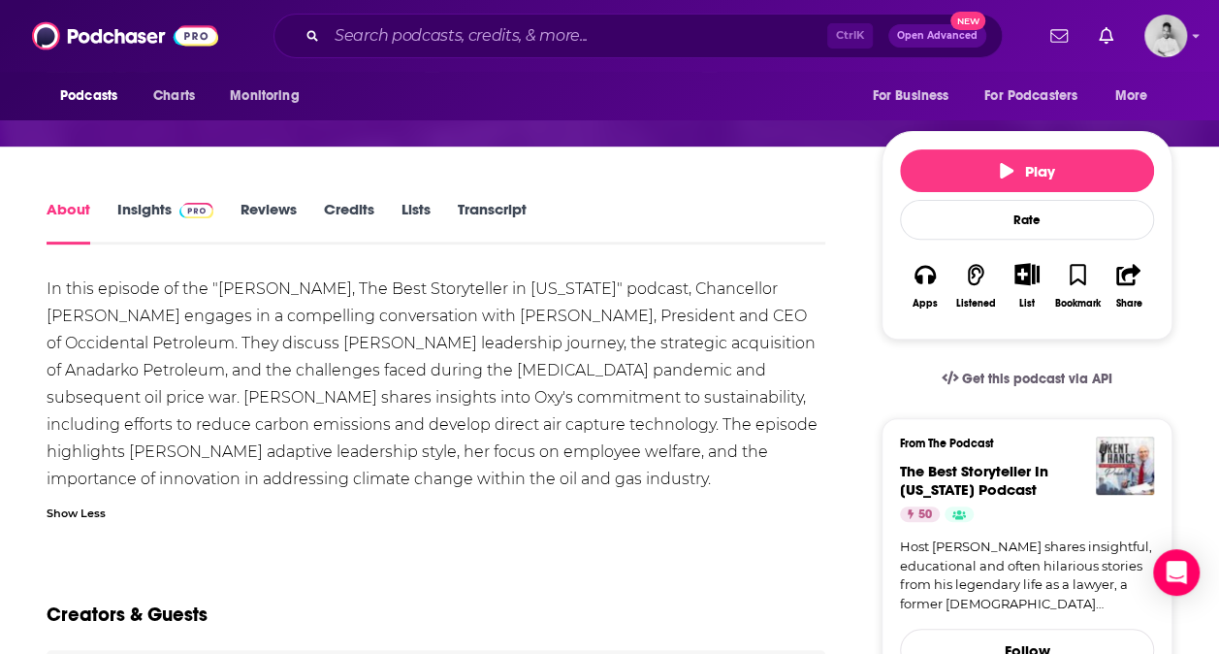
scroll to position [230, 0]
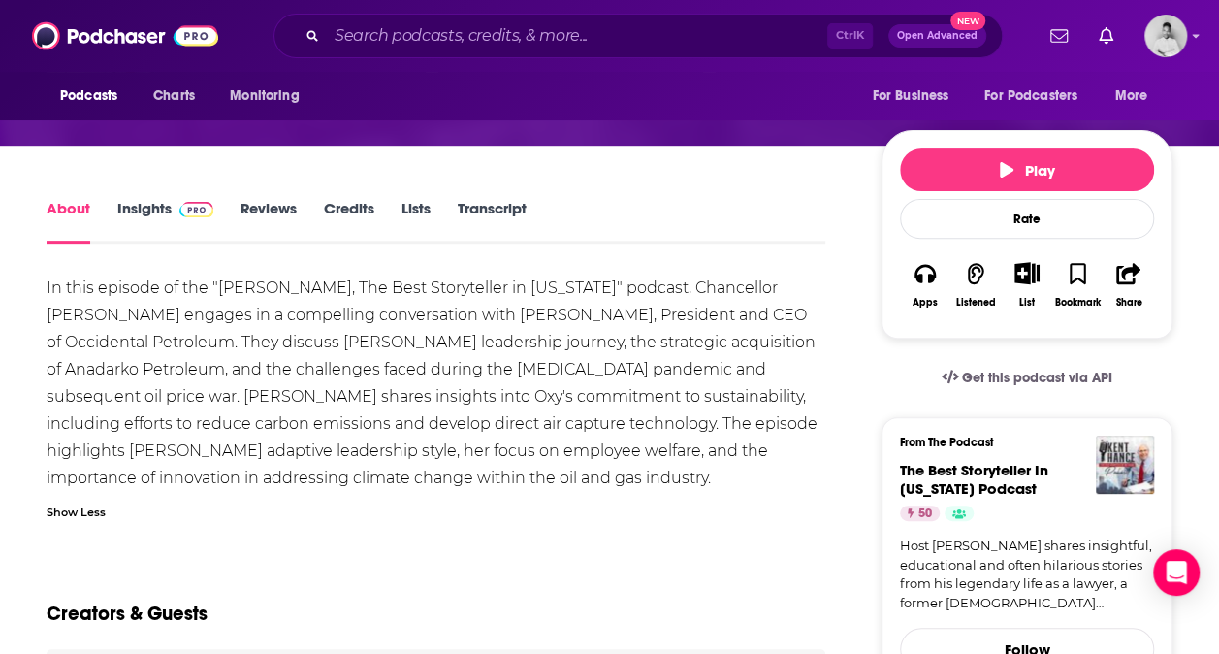
click at [551, 357] on div "In this episode of the "[PERSON_NAME], The Best Storyteller in [US_STATE]" podc…" at bounding box center [436, 382] width 779 height 217
click at [142, 212] on link "Insights" at bounding box center [165, 221] width 96 height 45
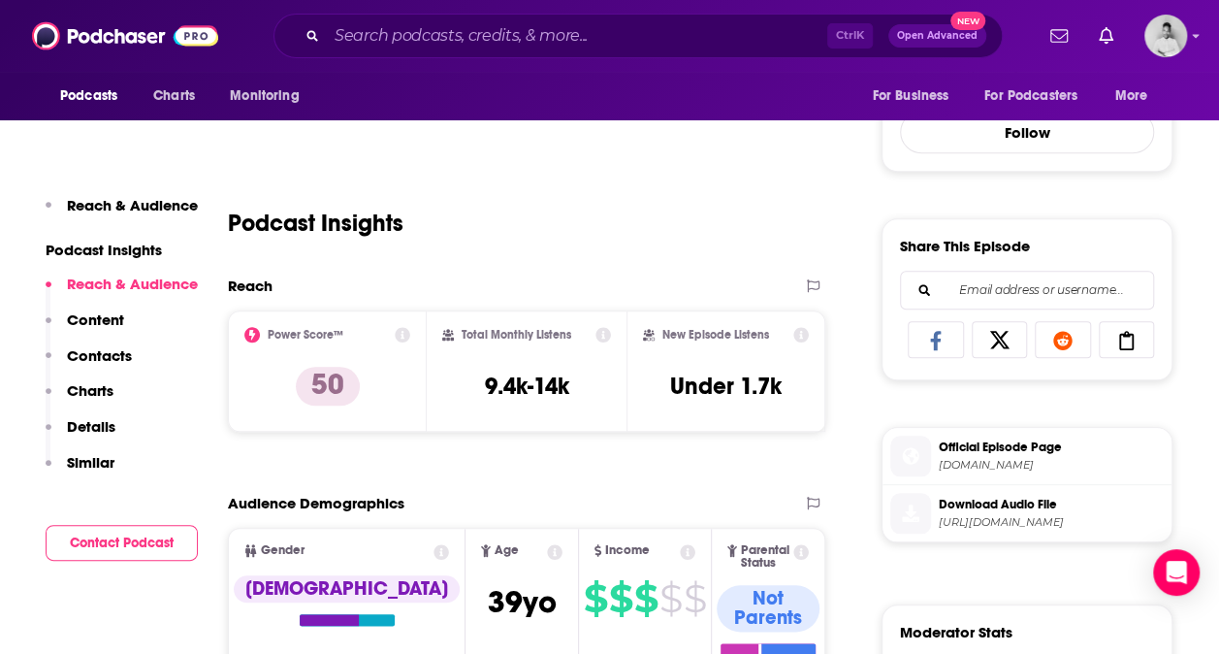
scroll to position [749, 0]
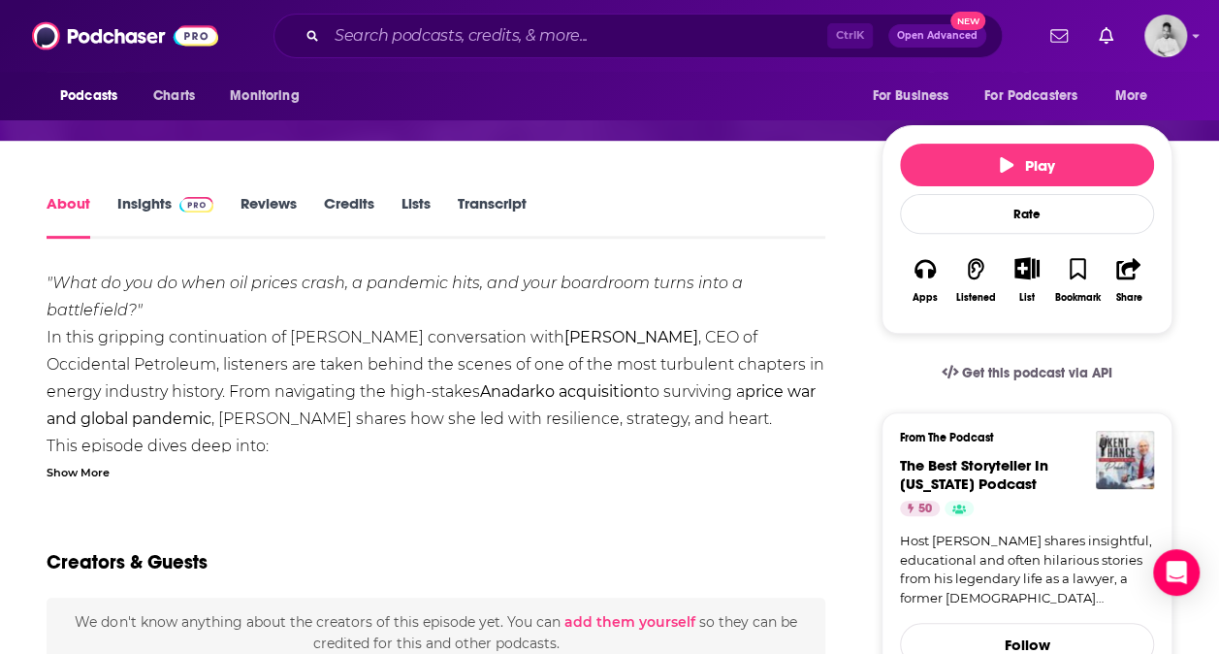
scroll to position [112, 0]
